Goal: Information Seeking & Learning: Learn about a topic

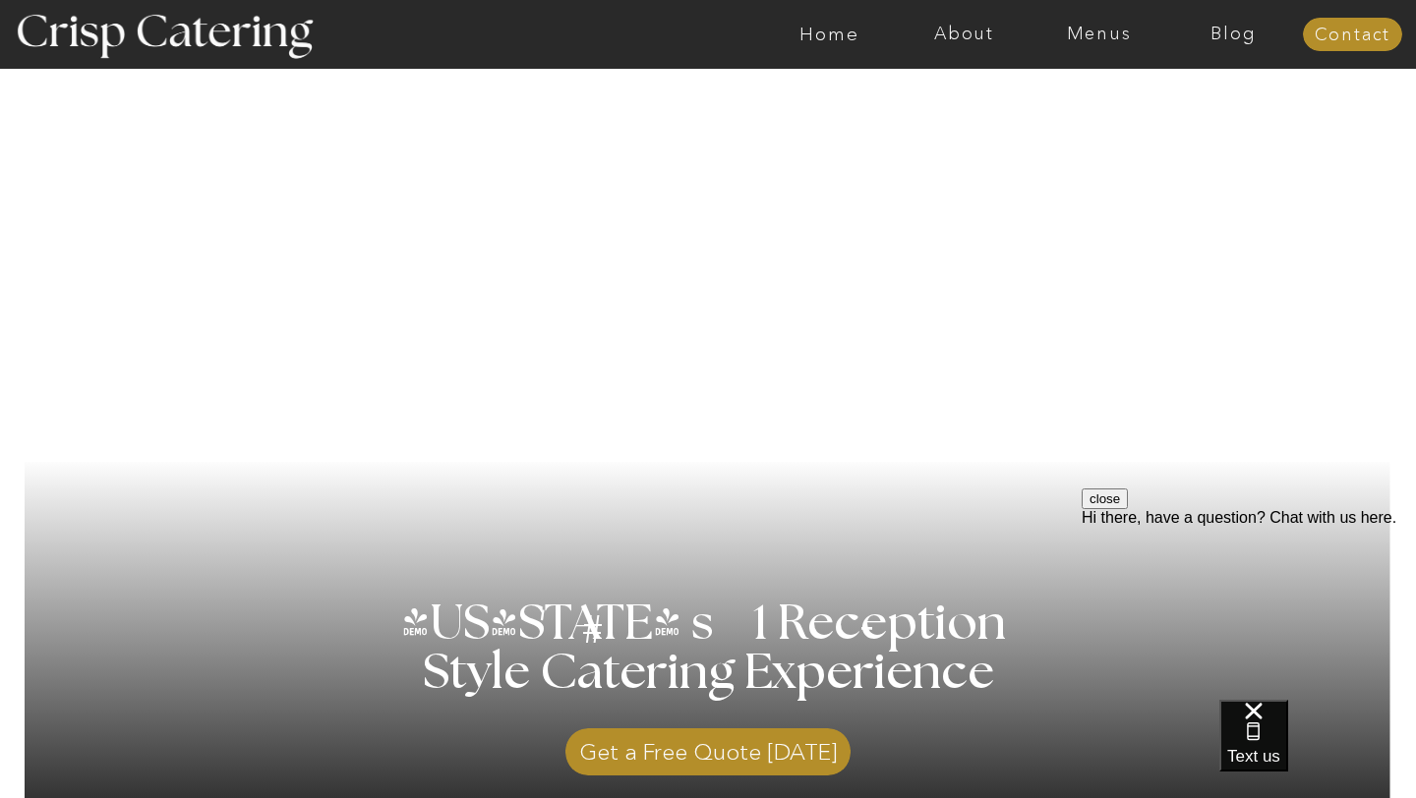
scroll to position [84, 0]
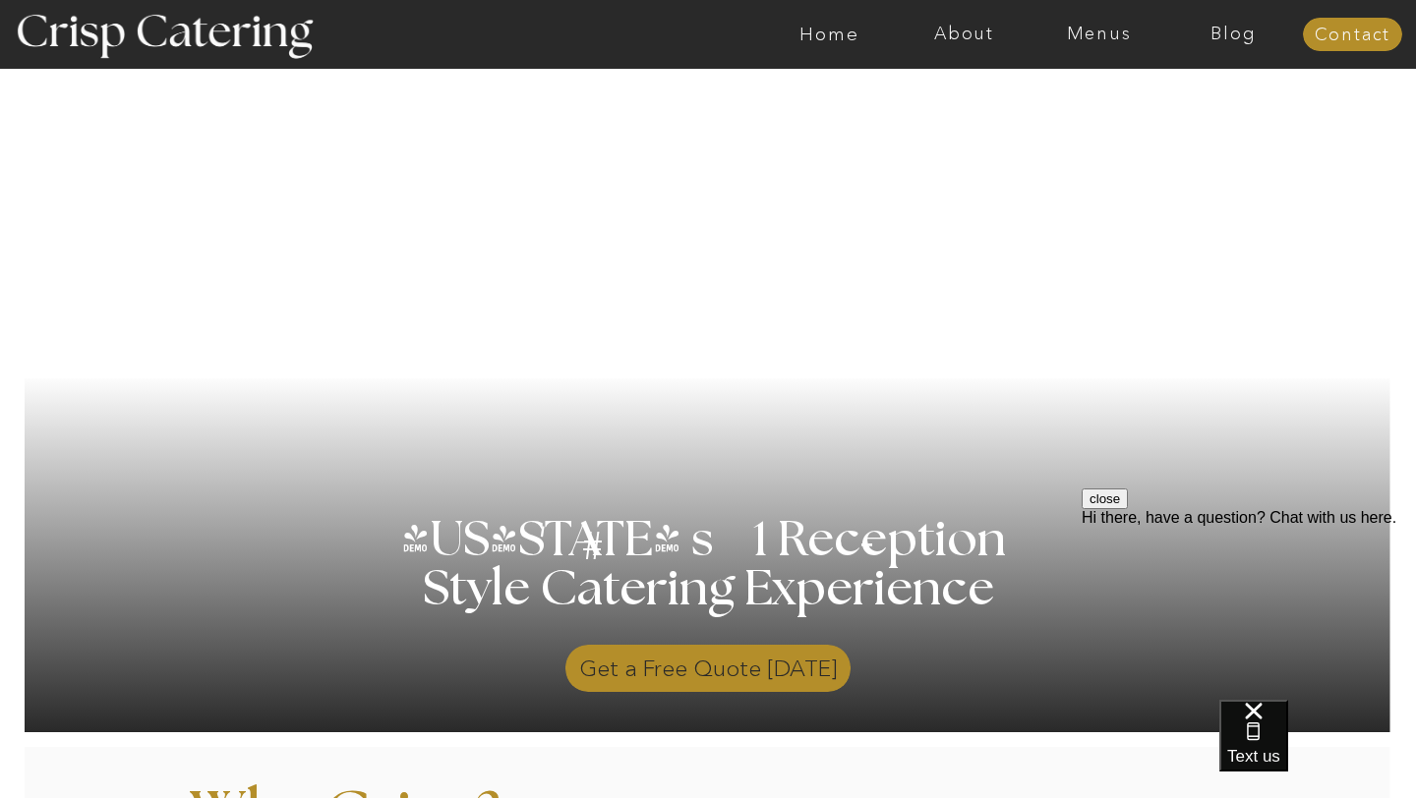
click at [633, 669] on p "Get a Free Quote Today" at bounding box center [707, 663] width 285 height 57
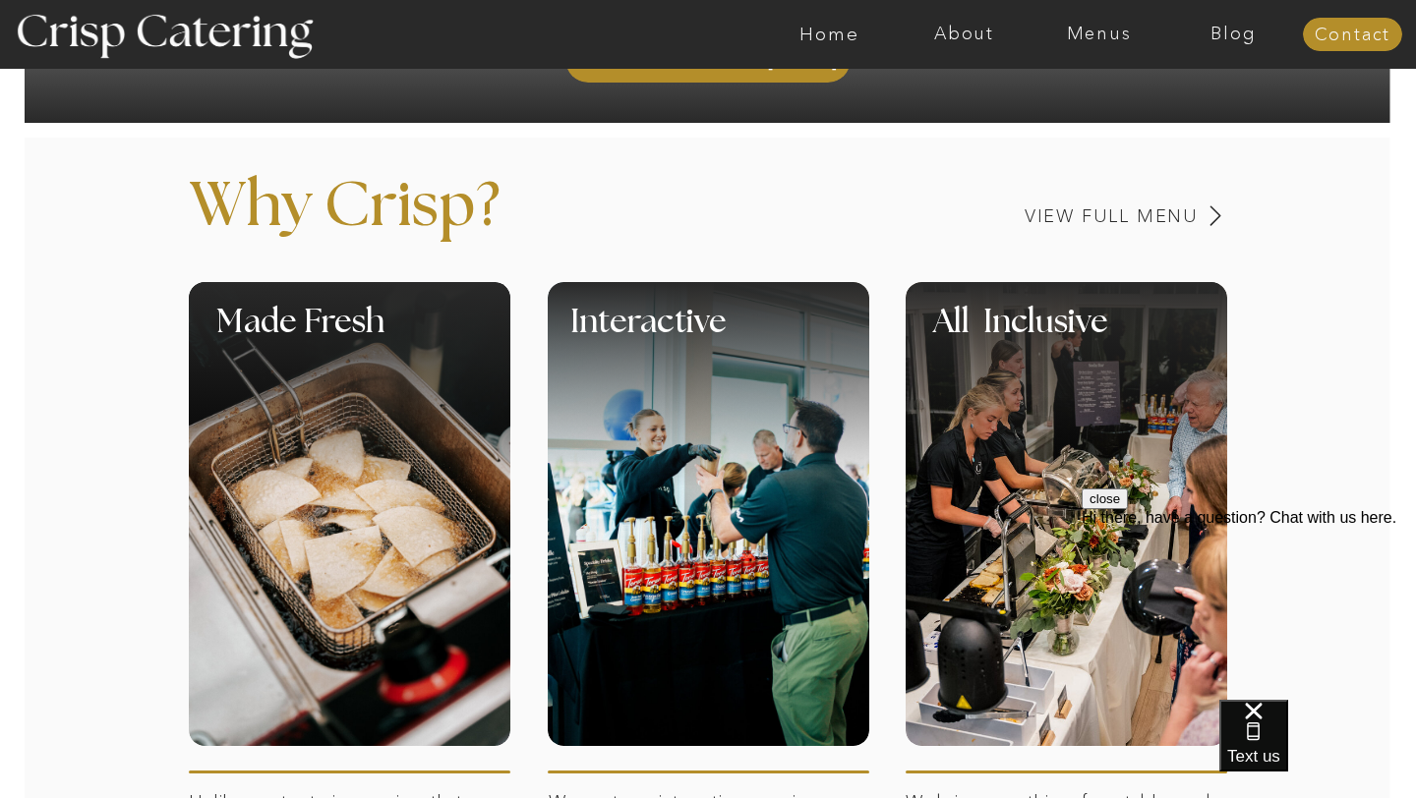
scroll to position [686, 0]
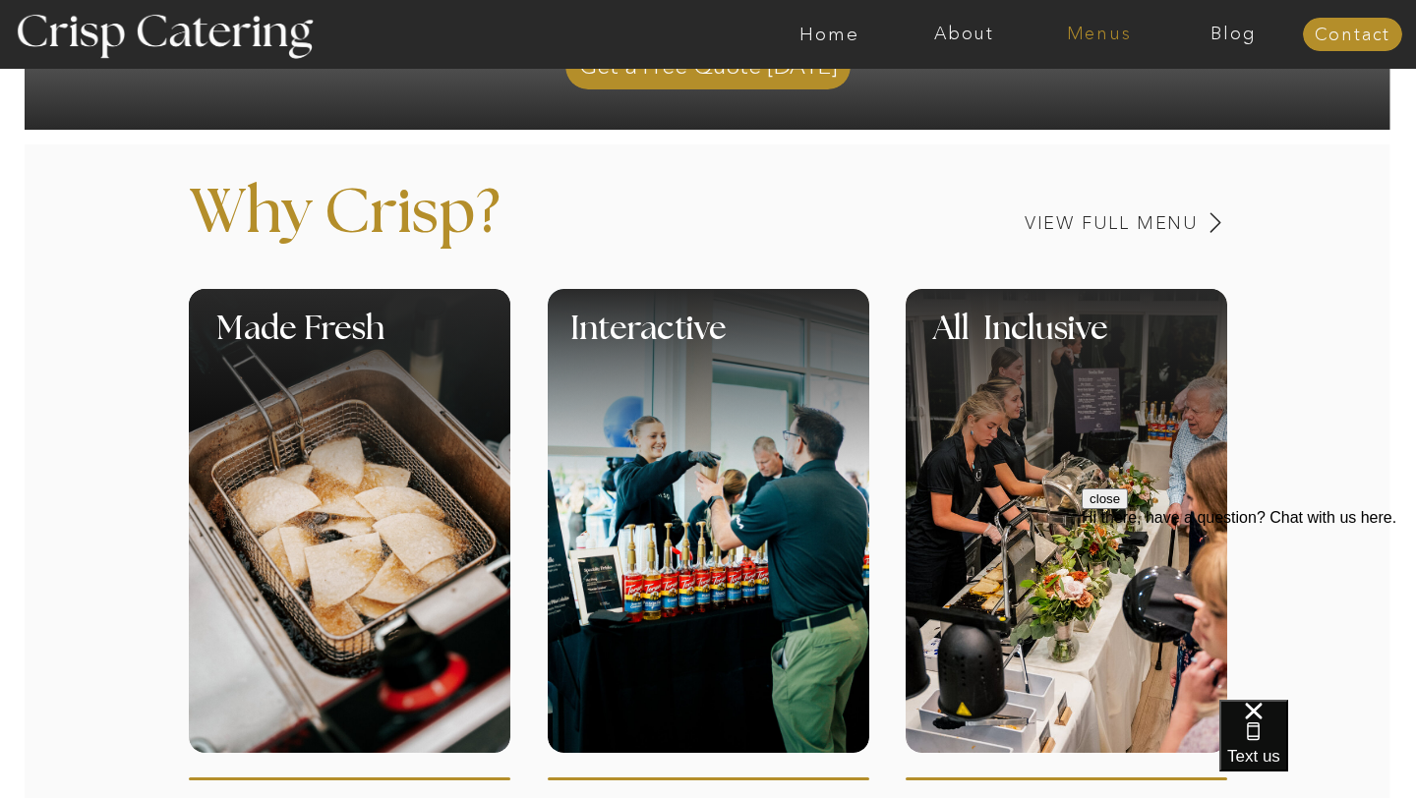
click at [1041, 35] on nav "Menus" at bounding box center [1098, 35] width 135 height 20
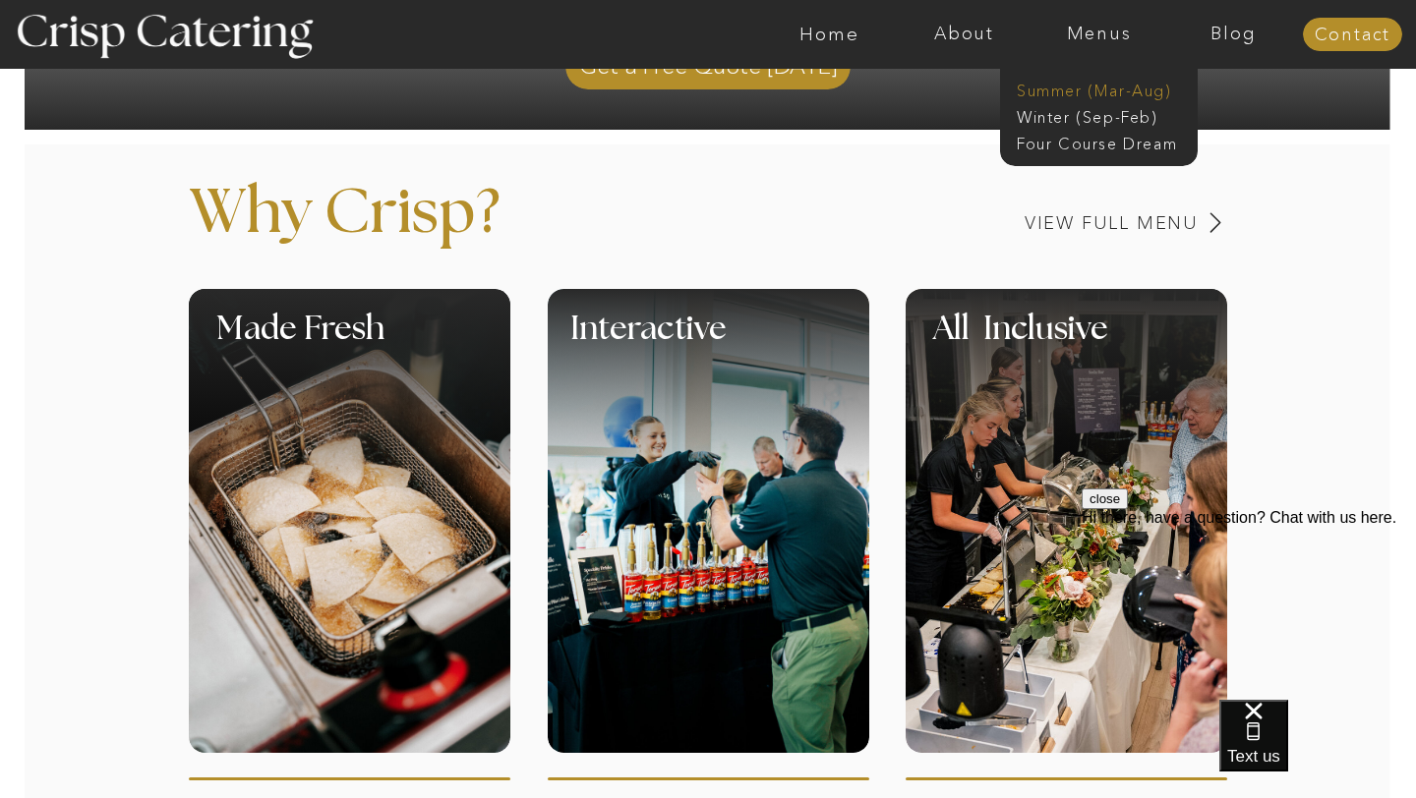
click at [1105, 95] on nav "Summer (Mar-Aug)" at bounding box center [1105, 89] width 176 height 19
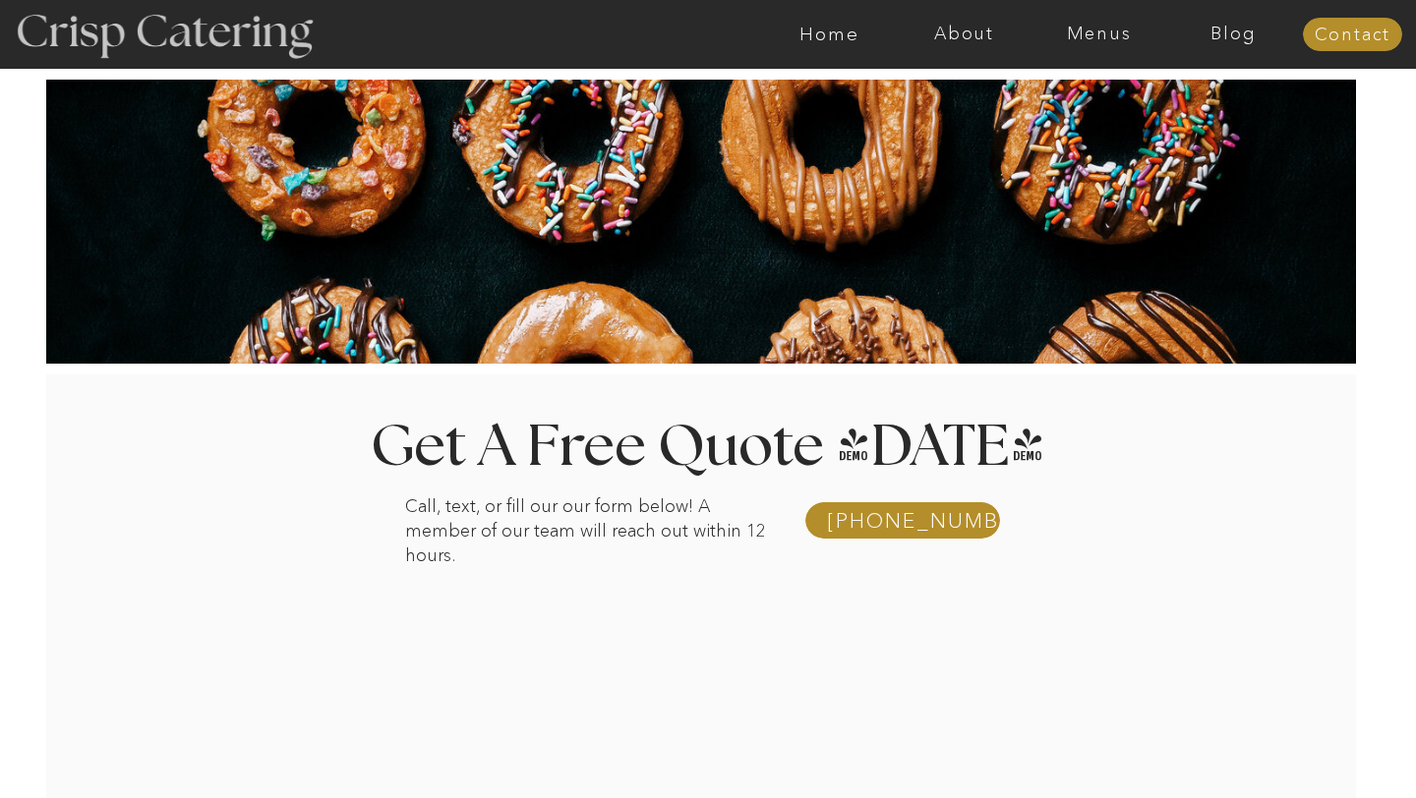
scroll to position [1, 0]
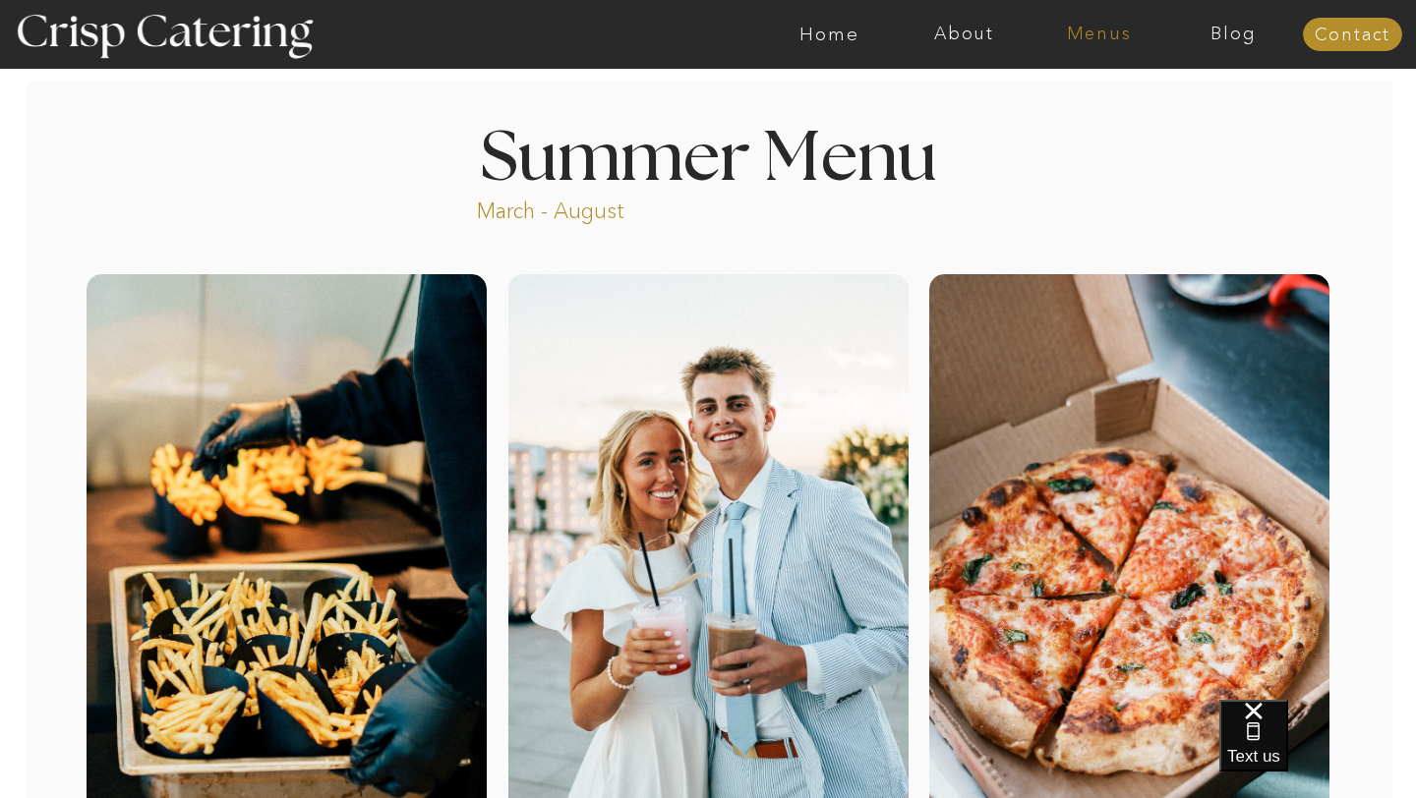
click at [1108, 29] on nav "Menus" at bounding box center [1098, 35] width 135 height 20
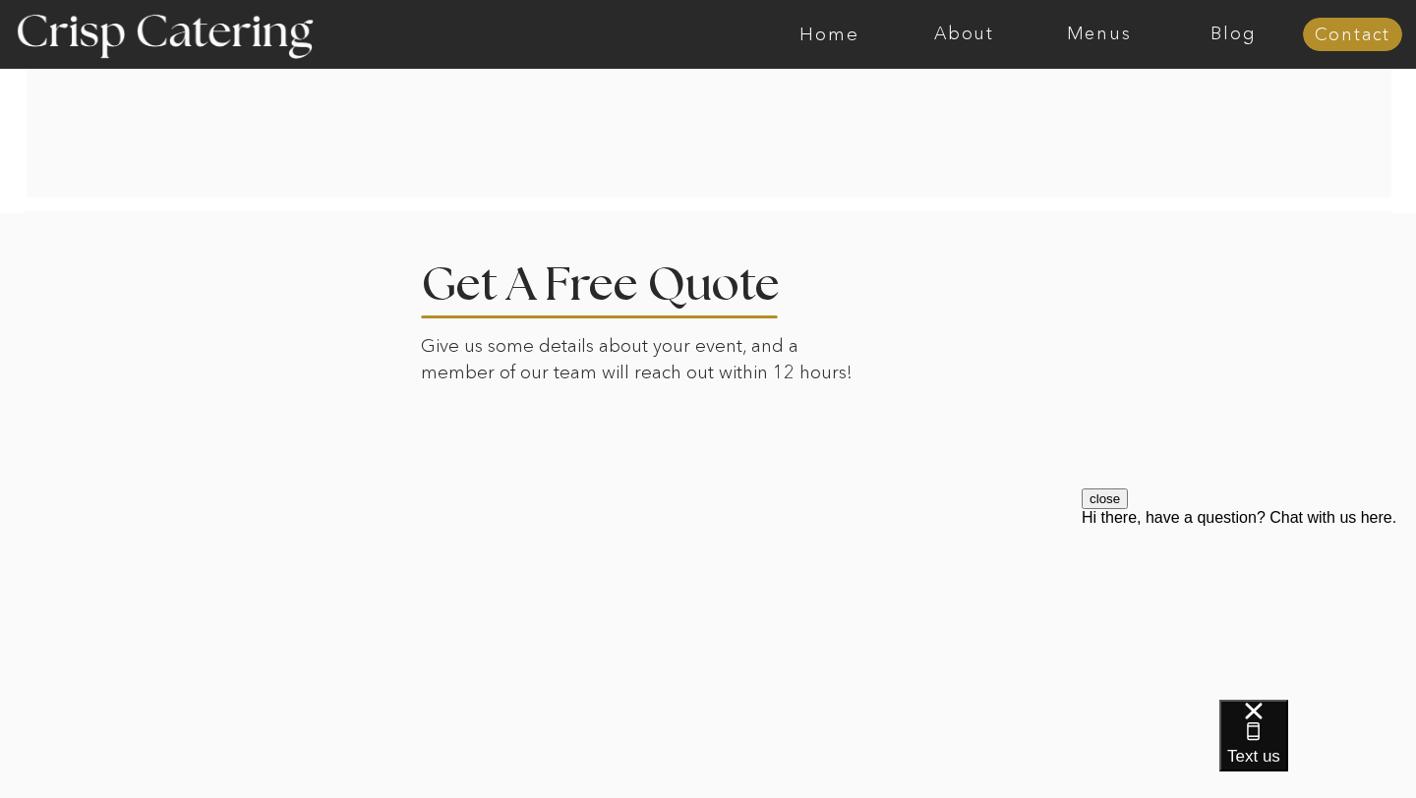
scroll to position [4072, 0]
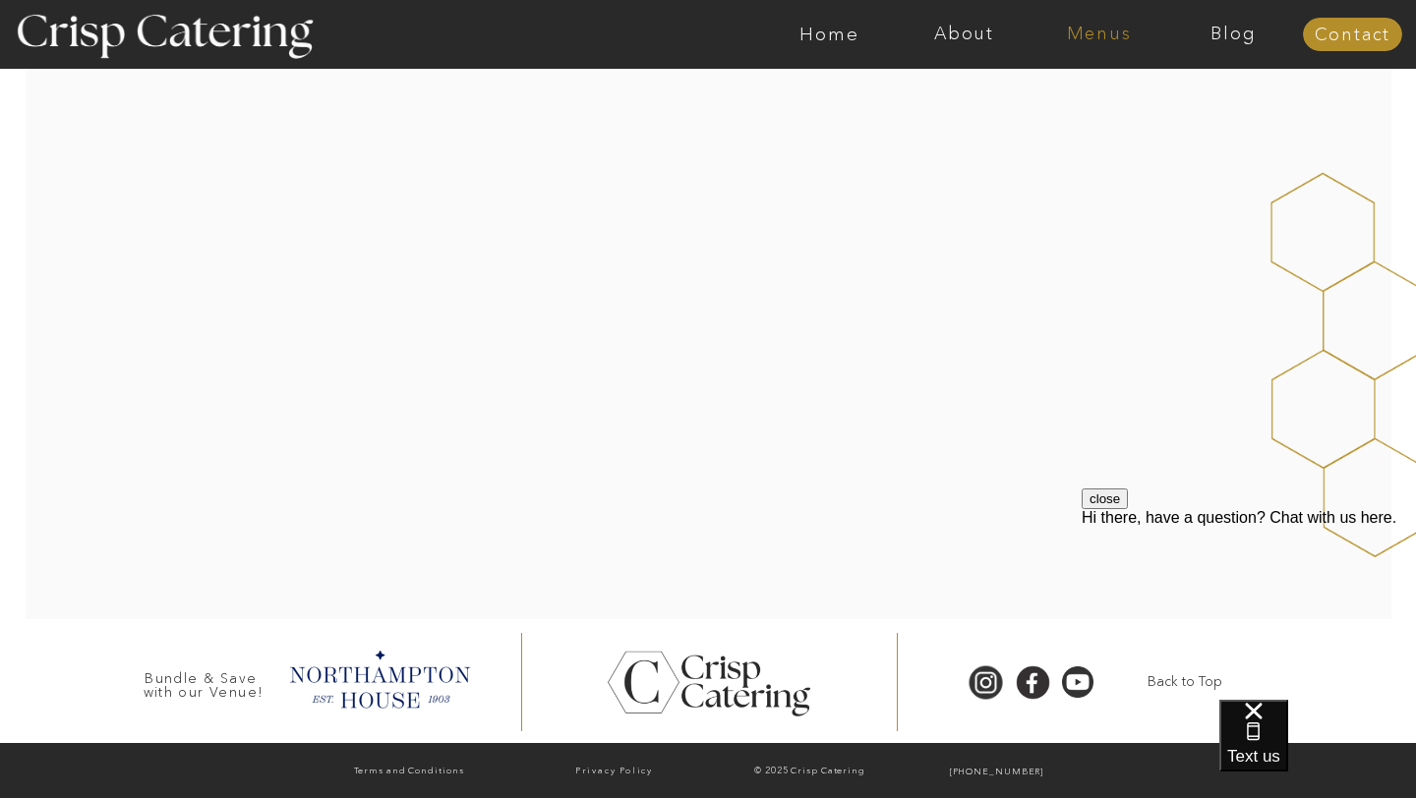
click at [1089, 42] on nav "Menus" at bounding box center [1098, 35] width 135 height 20
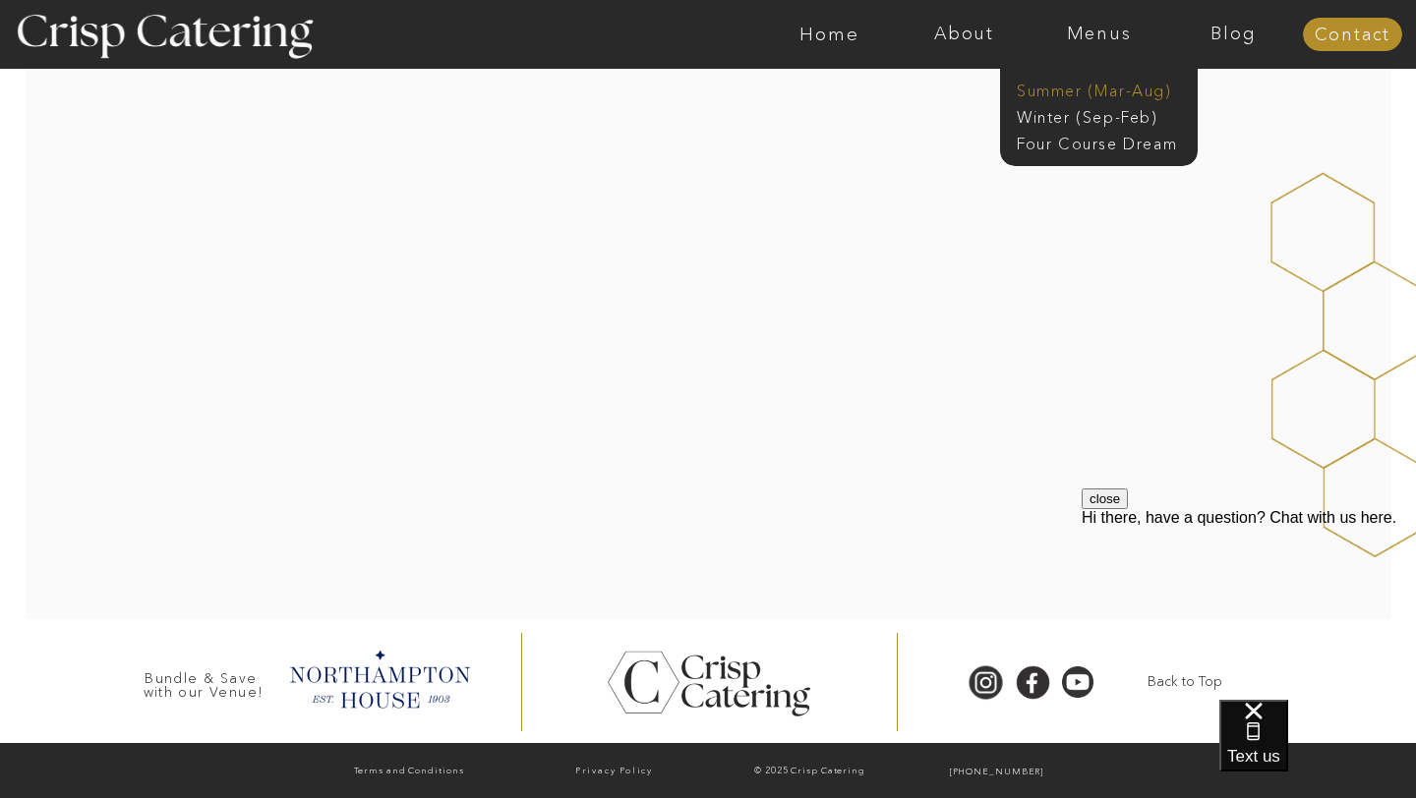
click at [1106, 85] on nav "Summer (Mar-Aug)" at bounding box center [1105, 89] width 176 height 19
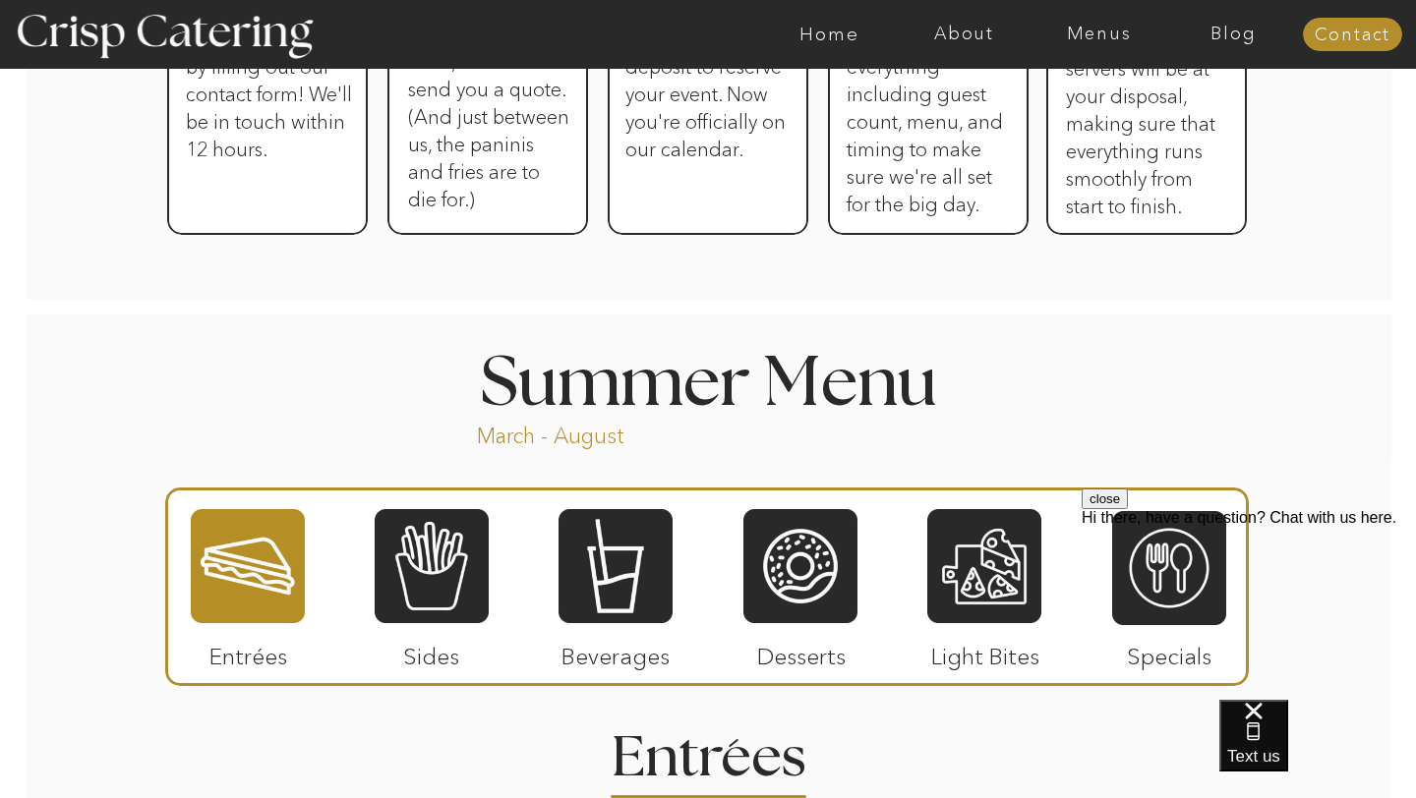
scroll to position [1747, 0]
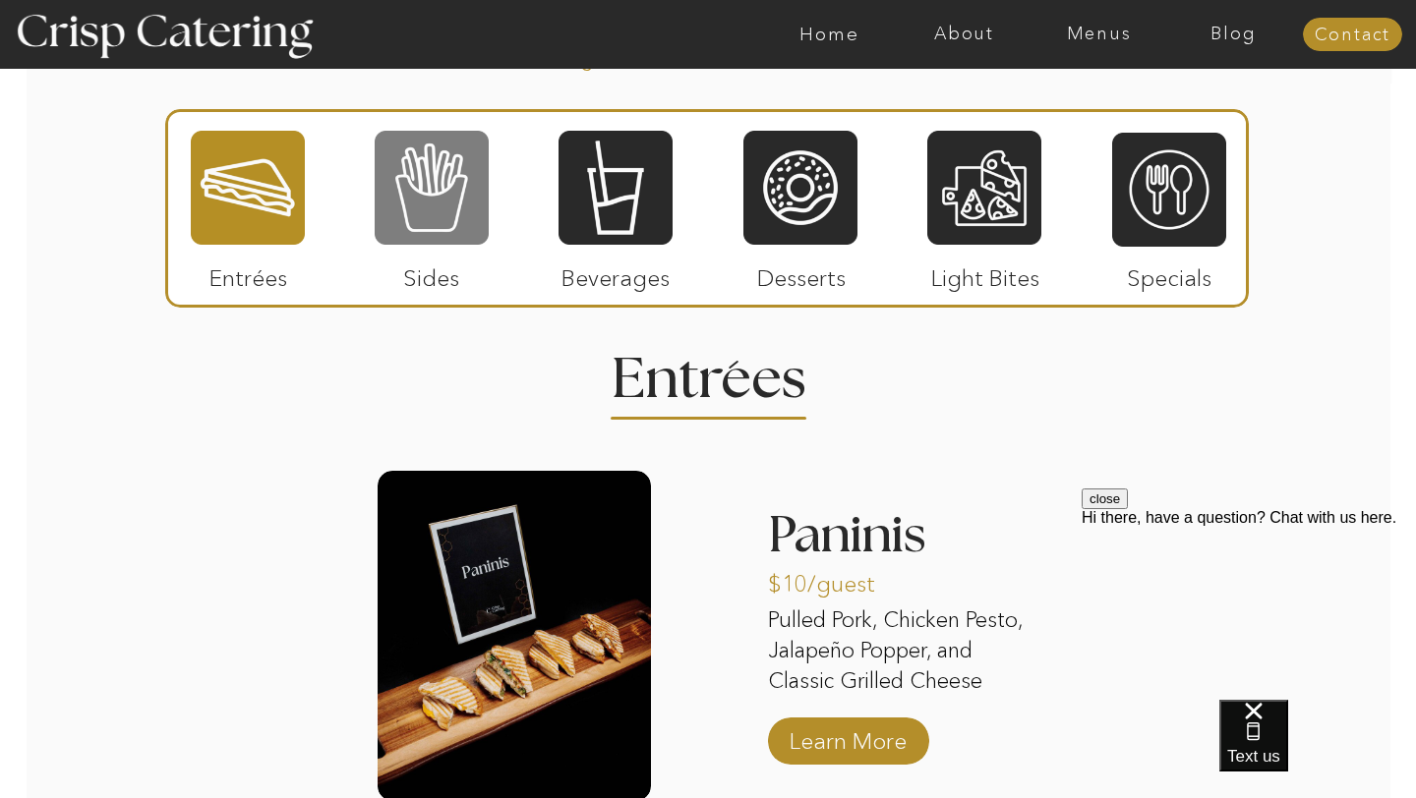
click at [434, 208] on div at bounding box center [432, 188] width 114 height 118
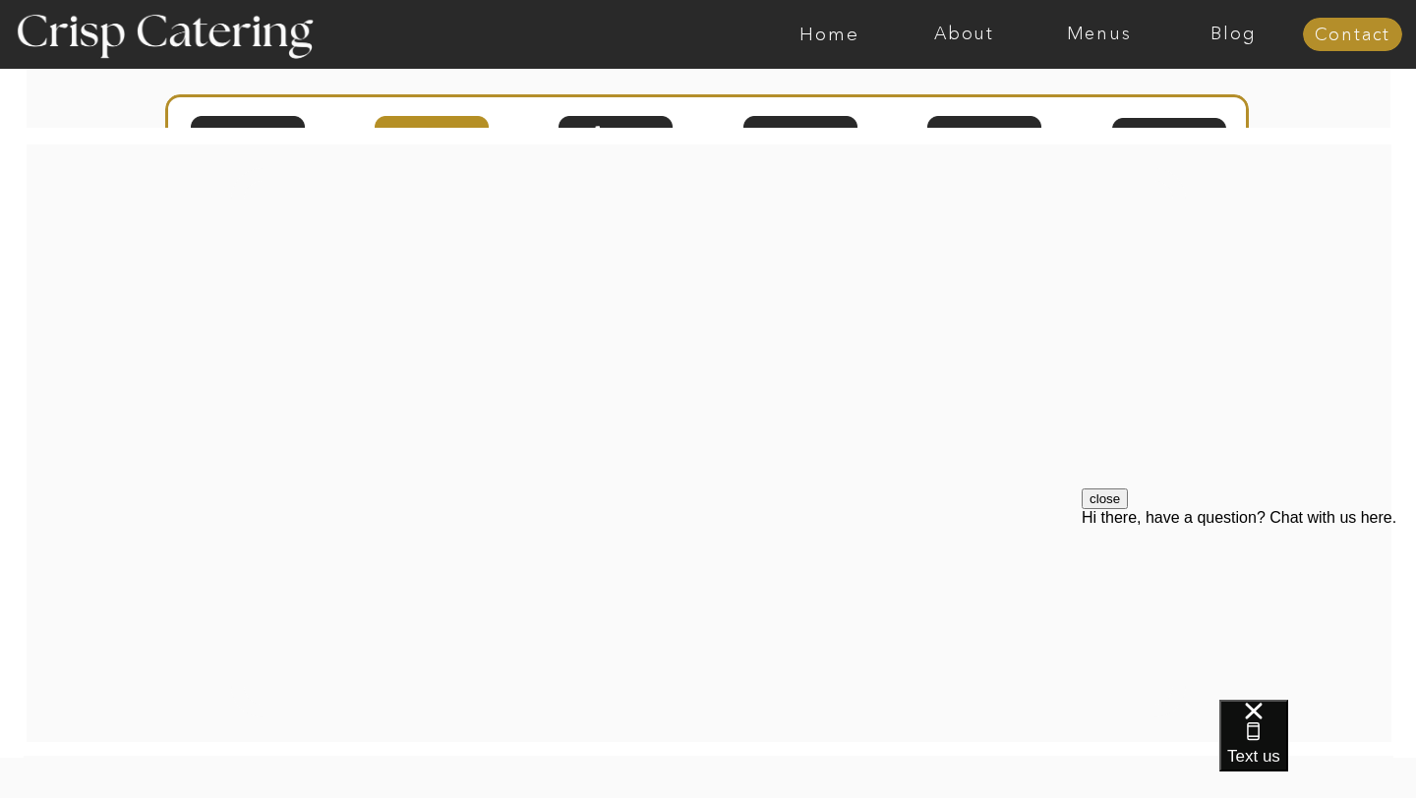
scroll to position [3111, 0]
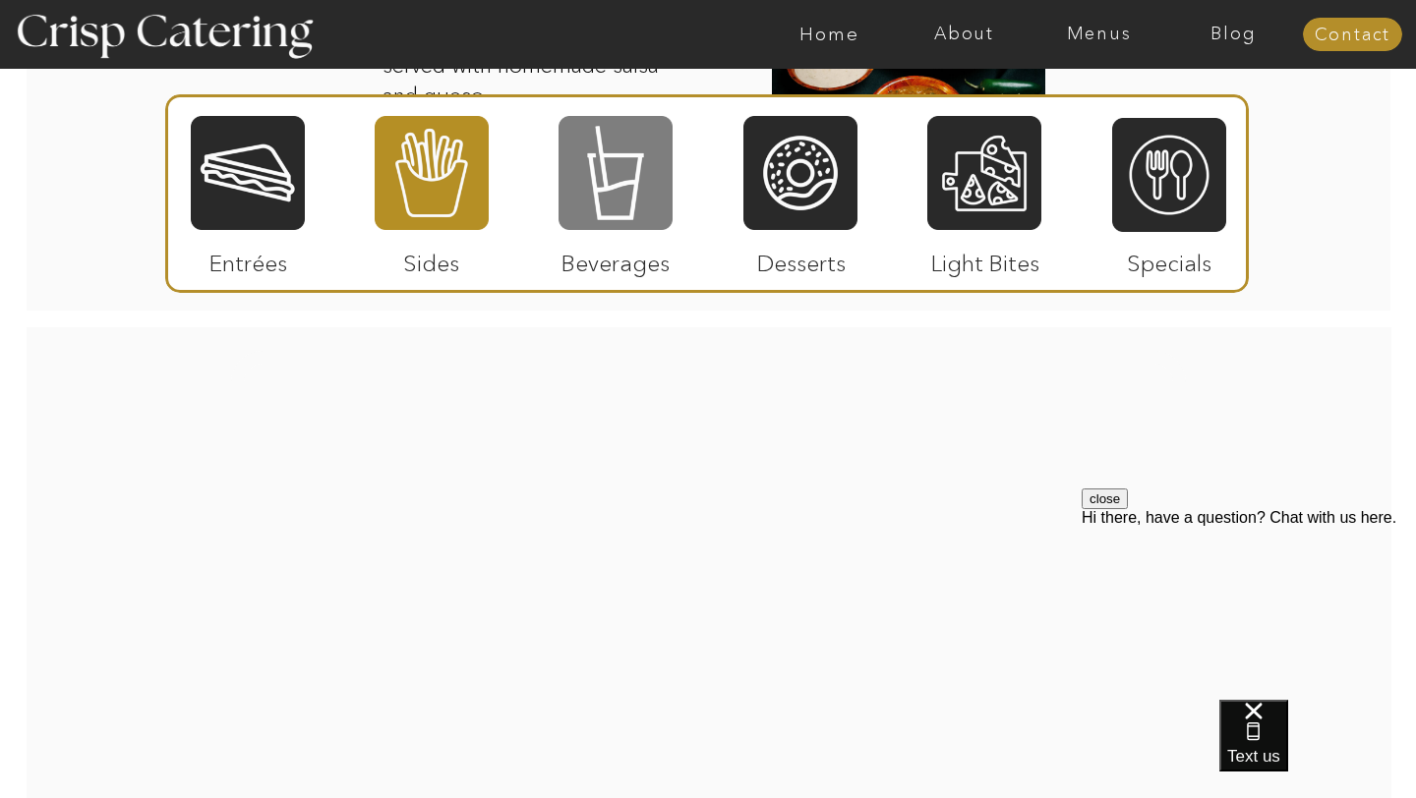
click at [639, 185] on div at bounding box center [615, 173] width 114 height 118
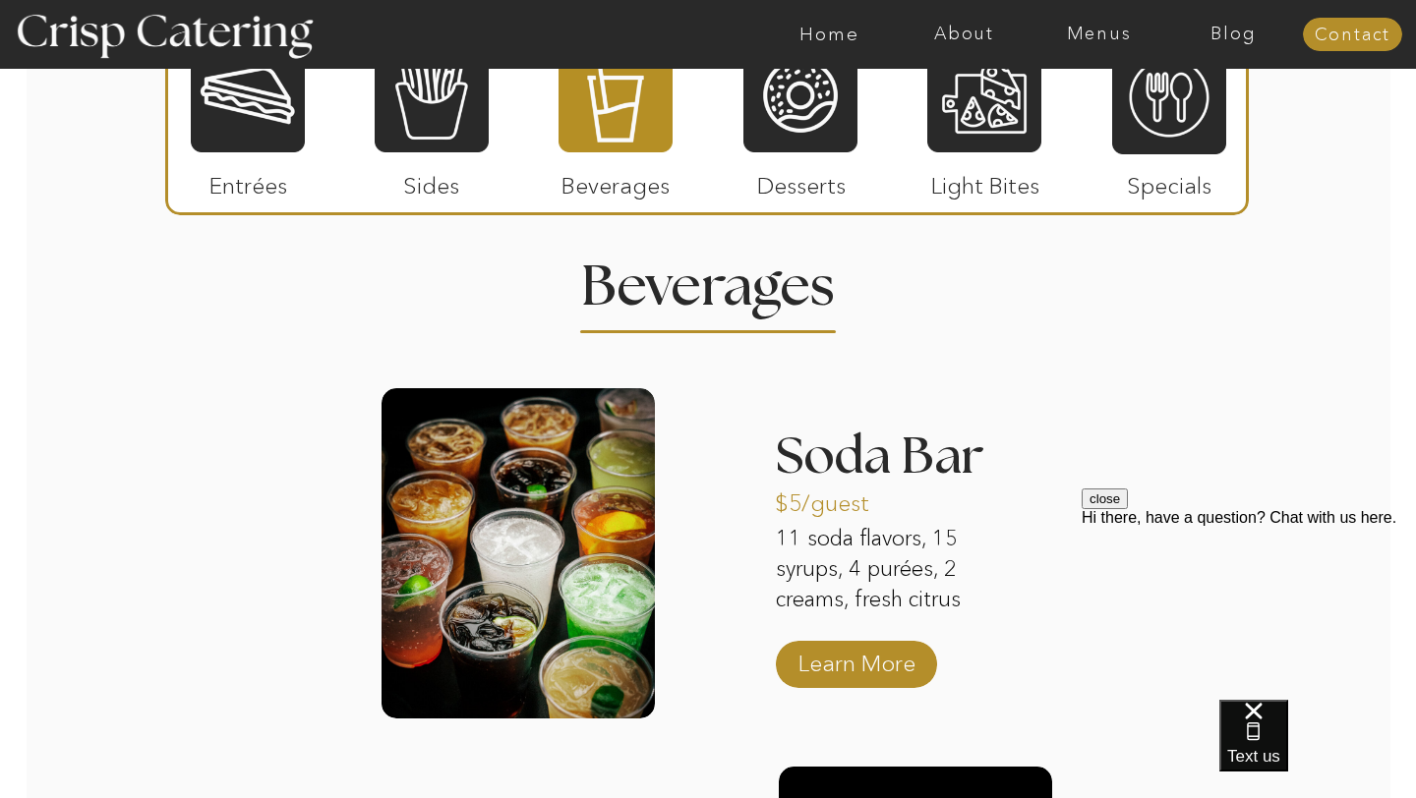
scroll to position [1652, 0]
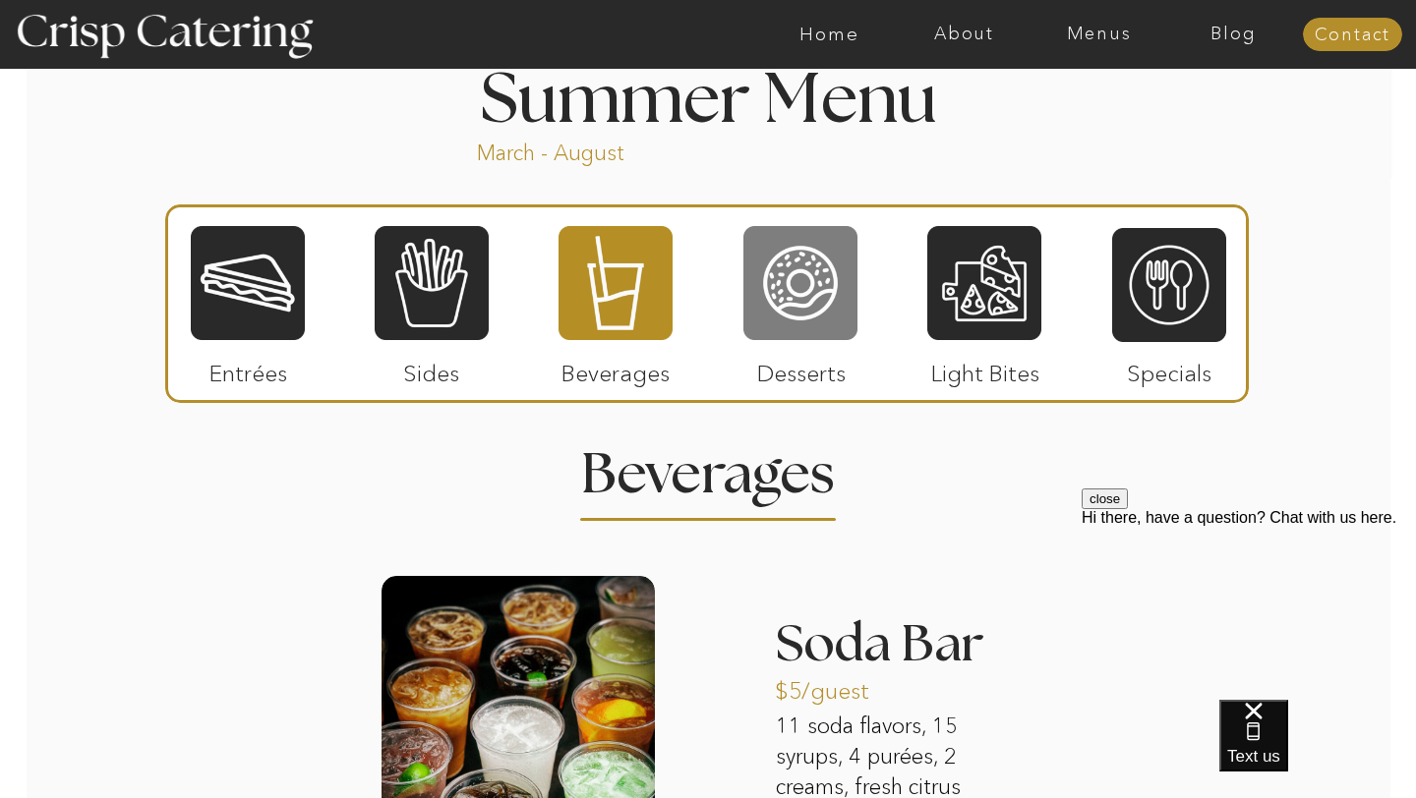
click at [779, 257] on div at bounding box center [800, 283] width 114 height 118
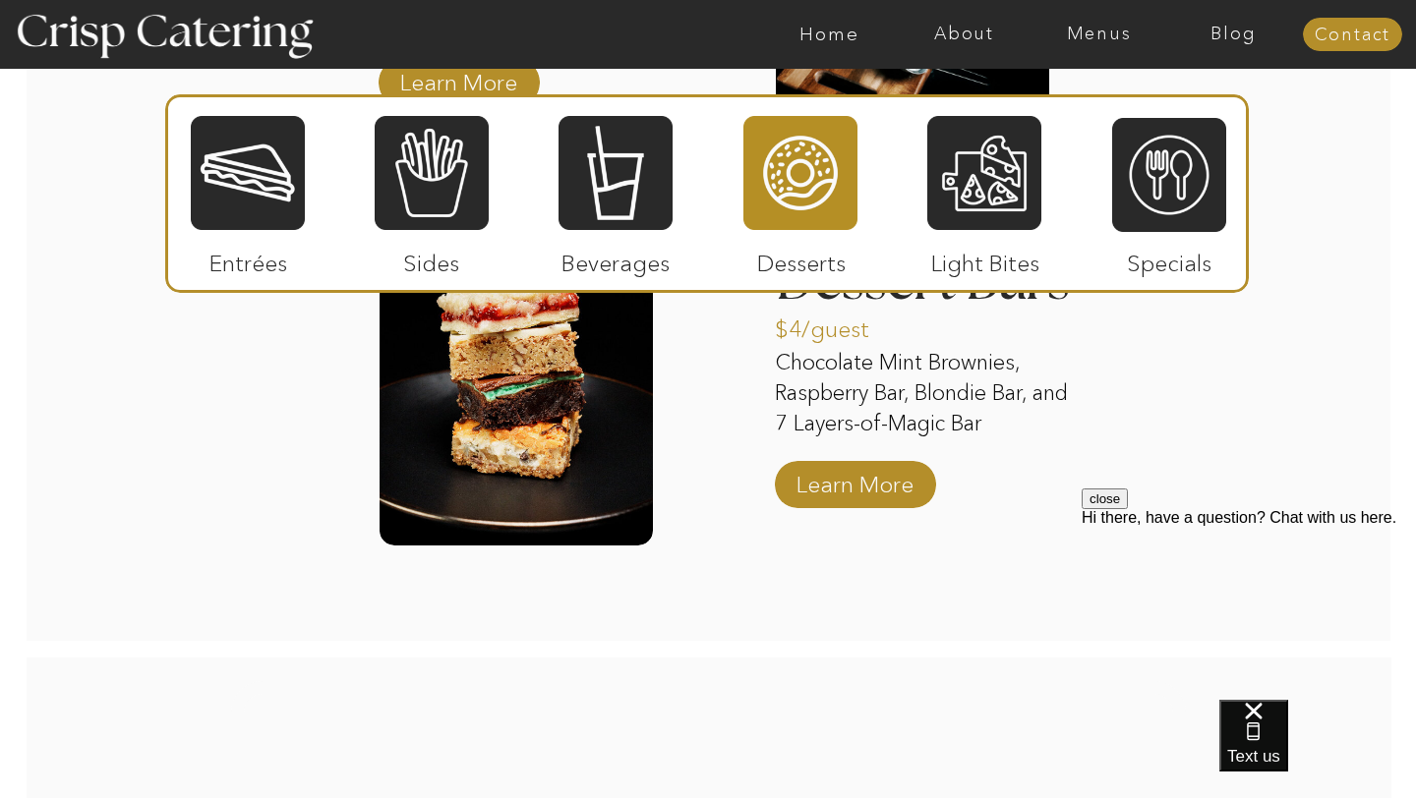
scroll to position [3082, 0]
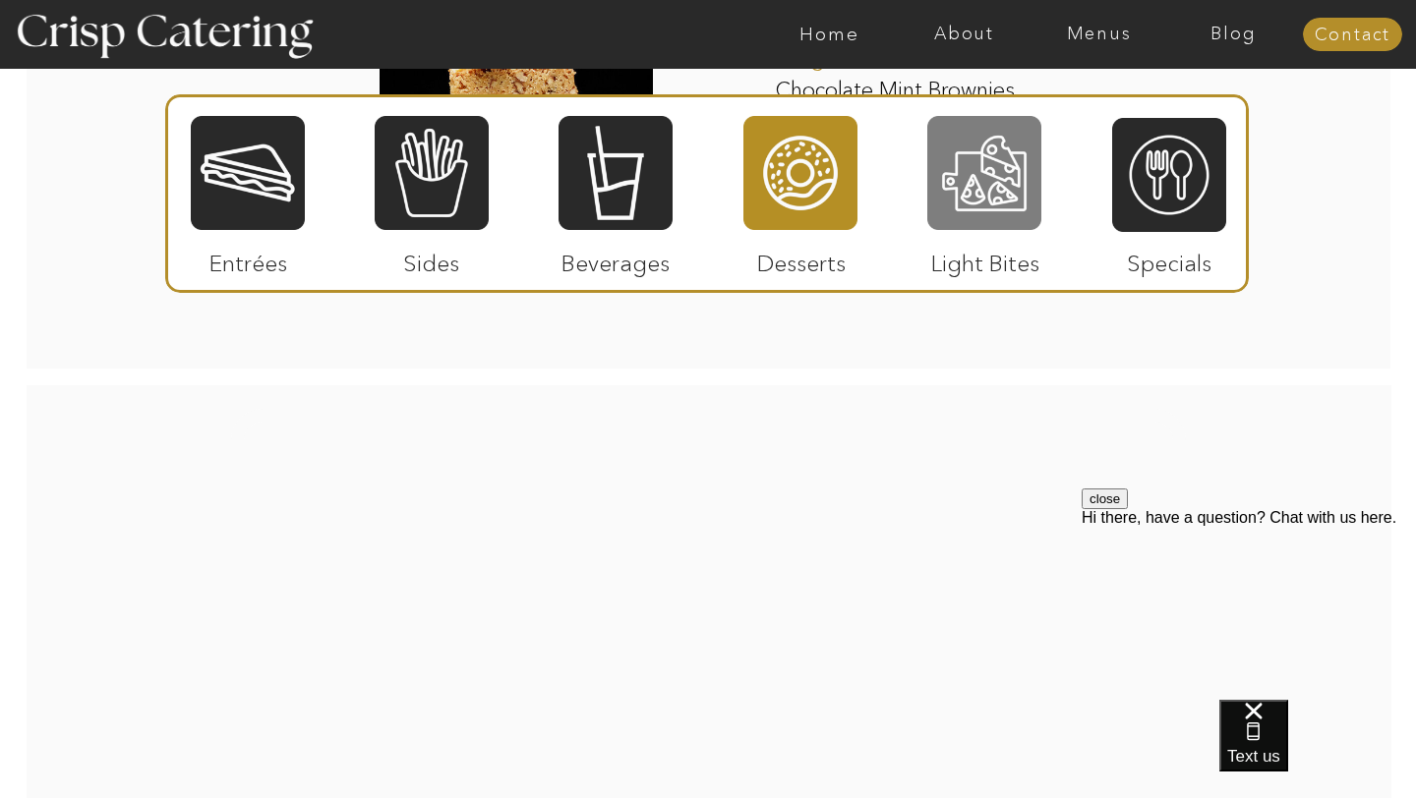
click at [930, 222] on div at bounding box center [984, 173] width 114 height 118
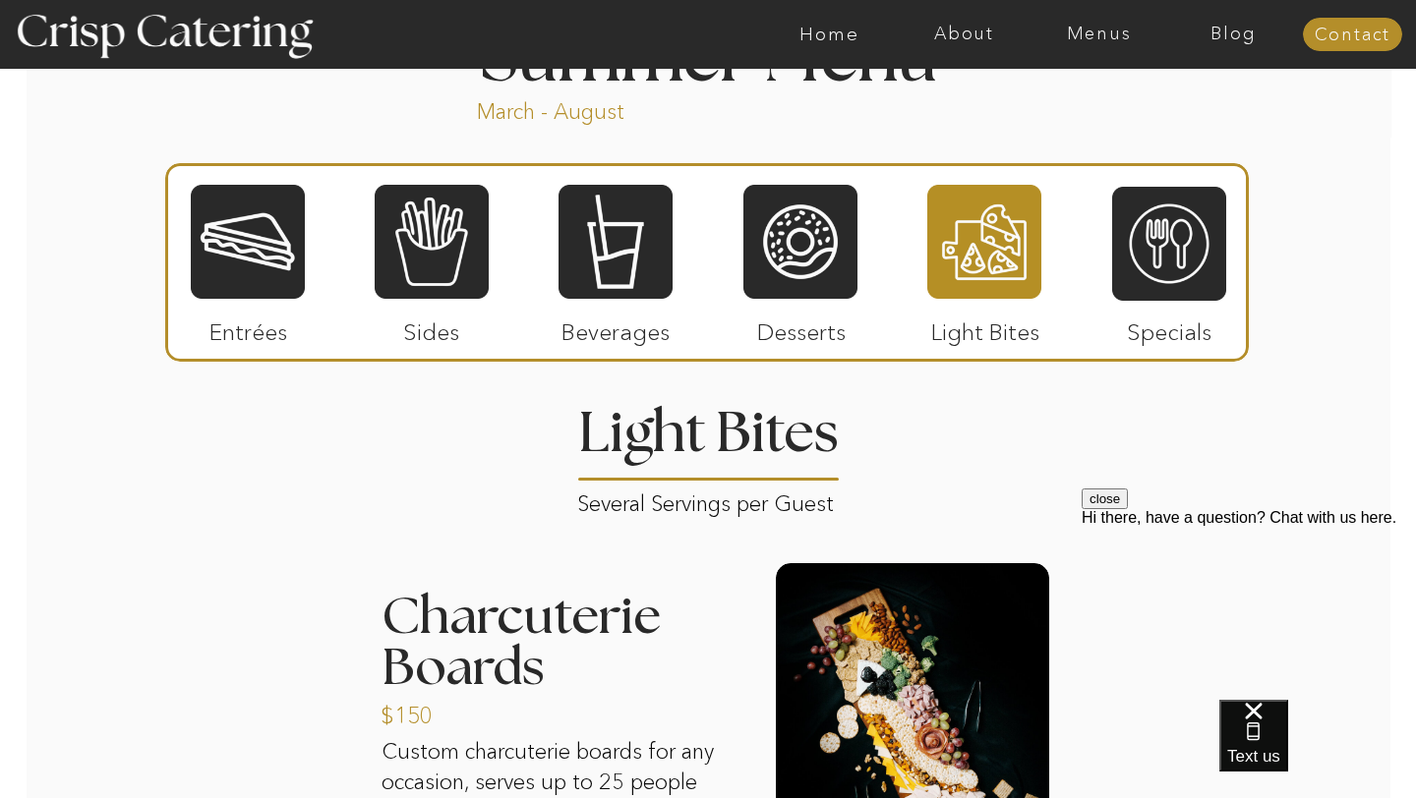
scroll to position [1688, 0]
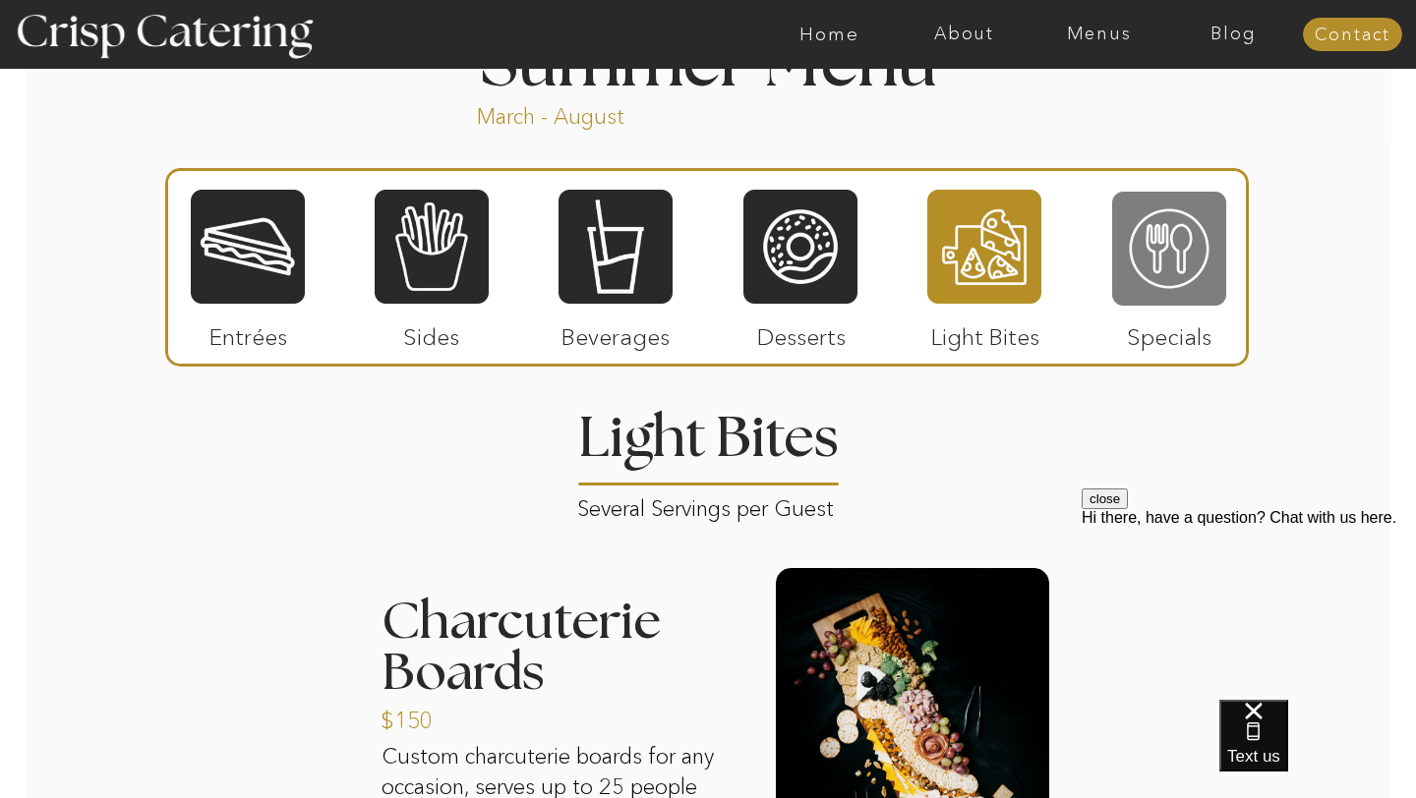
click at [1168, 256] on div at bounding box center [1169, 249] width 114 height 118
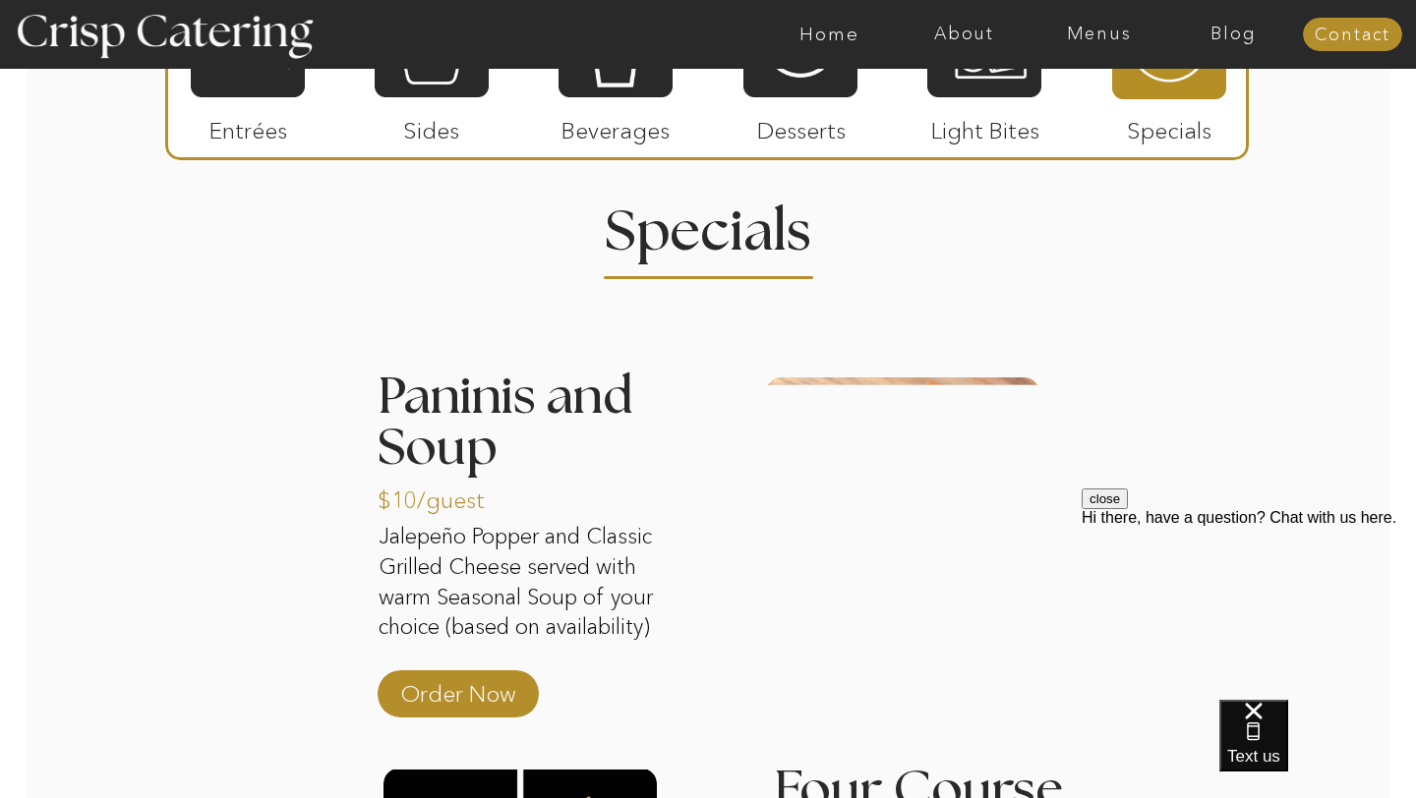
scroll to position [1652, 0]
